Goal: Use online tool/utility: Utilize a website feature to perform a specific function

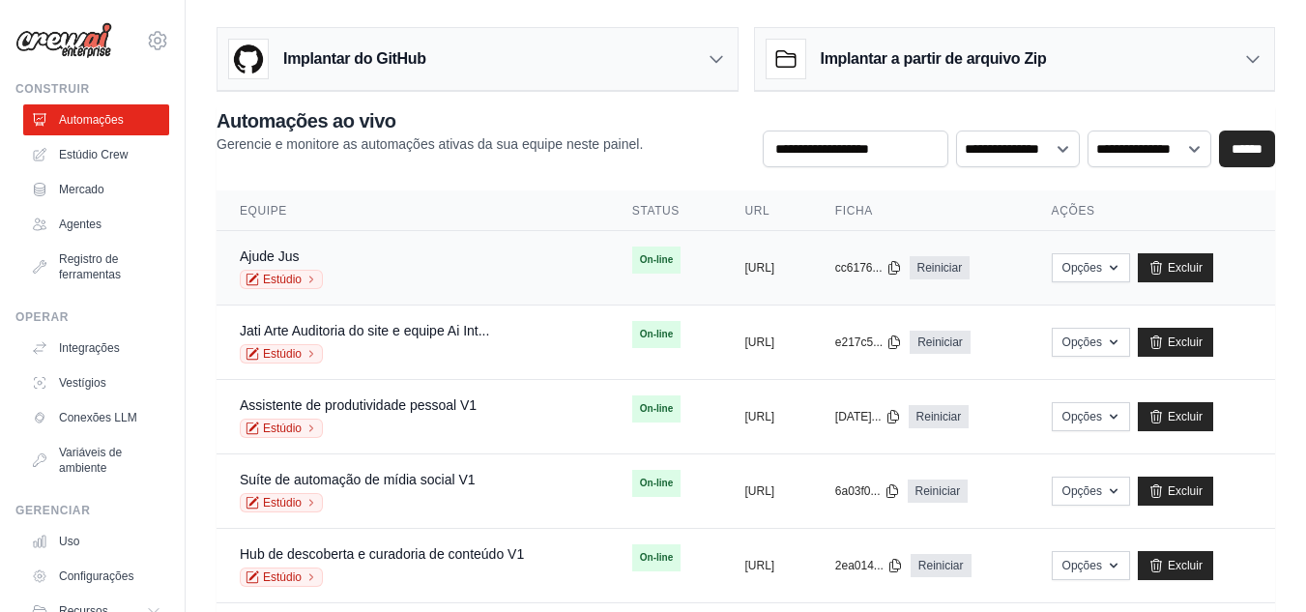
click at [640, 265] on font "On-line" at bounding box center [656, 259] width 33 height 11
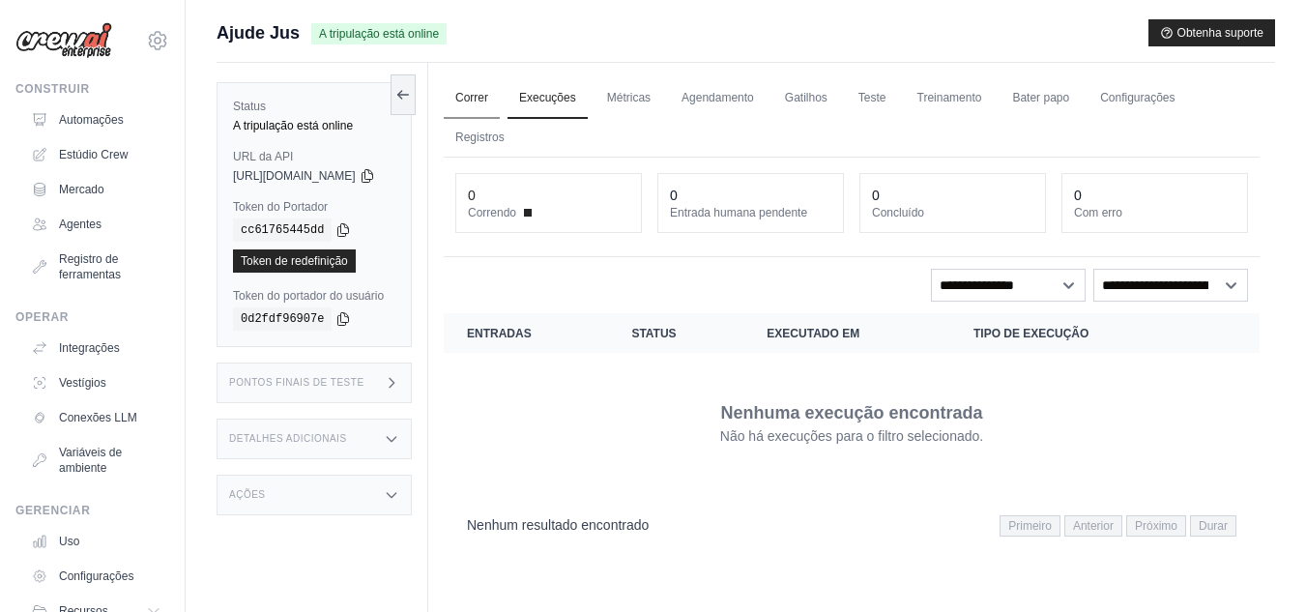
click at [488, 94] on font "Correr" at bounding box center [471, 98] width 33 height 14
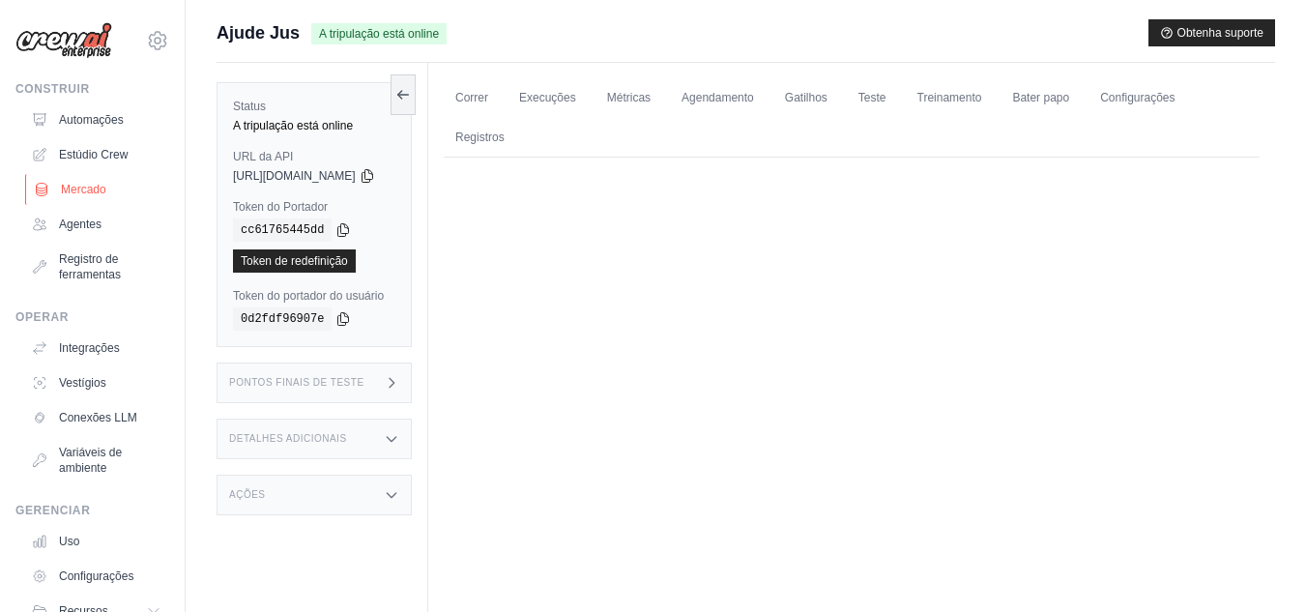
click at [78, 190] on font "Mercado" at bounding box center [83, 190] width 45 height 14
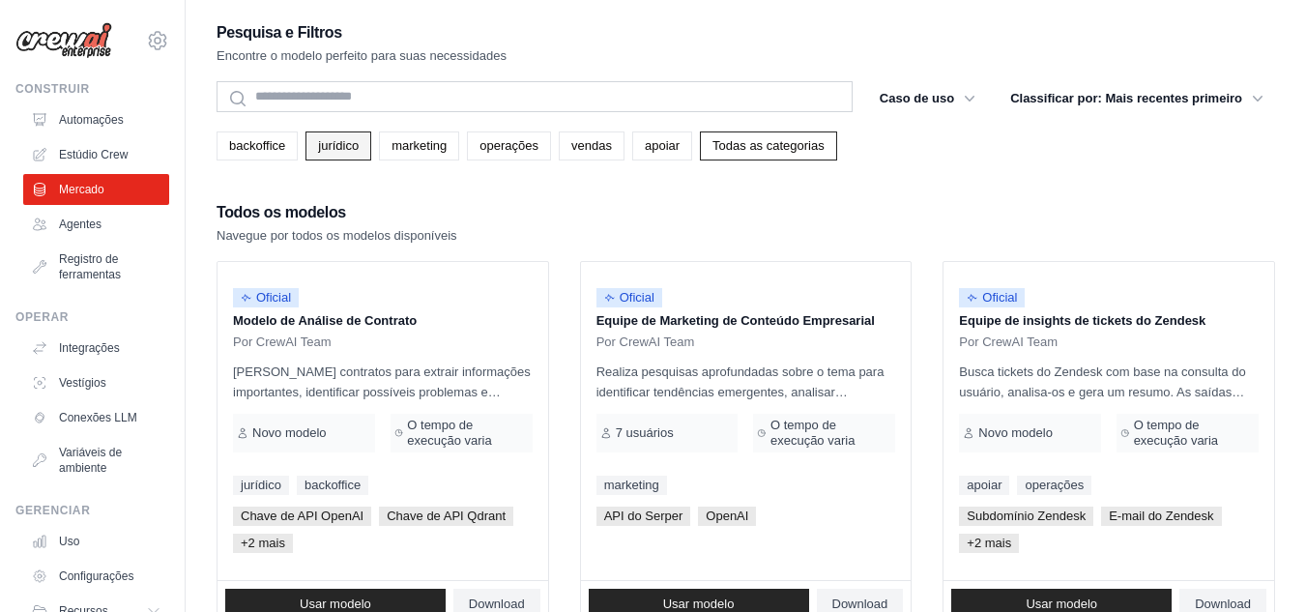
click at [337, 151] on font "jurídico" at bounding box center [338, 145] width 41 height 15
